Goal: Navigation & Orientation: Find specific page/section

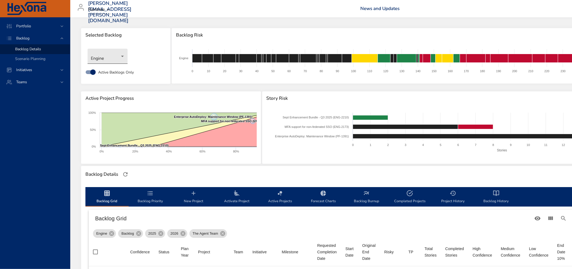
click at [115, 60] on body "Portfolio Backlog Backlog Details Scenario Planning Initiatives Teams indhu.lak…" at bounding box center [286, 134] width 572 height 269
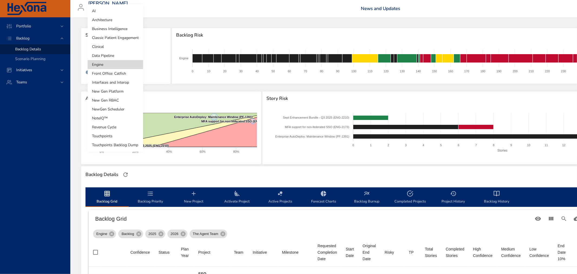
click at [118, 76] on li "Front Office: Catfish" at bounding box center [115, 73] width 55 height 9
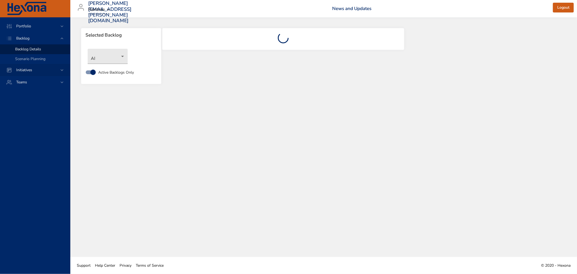
click at [61, 69] on icon at bounding box center [61, 69] width 5 height 5
click at [36, 60] on div "Dashboard" at bounding box center [40, 61] width 51 height 5
